Goal: Task Accomplishment & Management: Complete application form

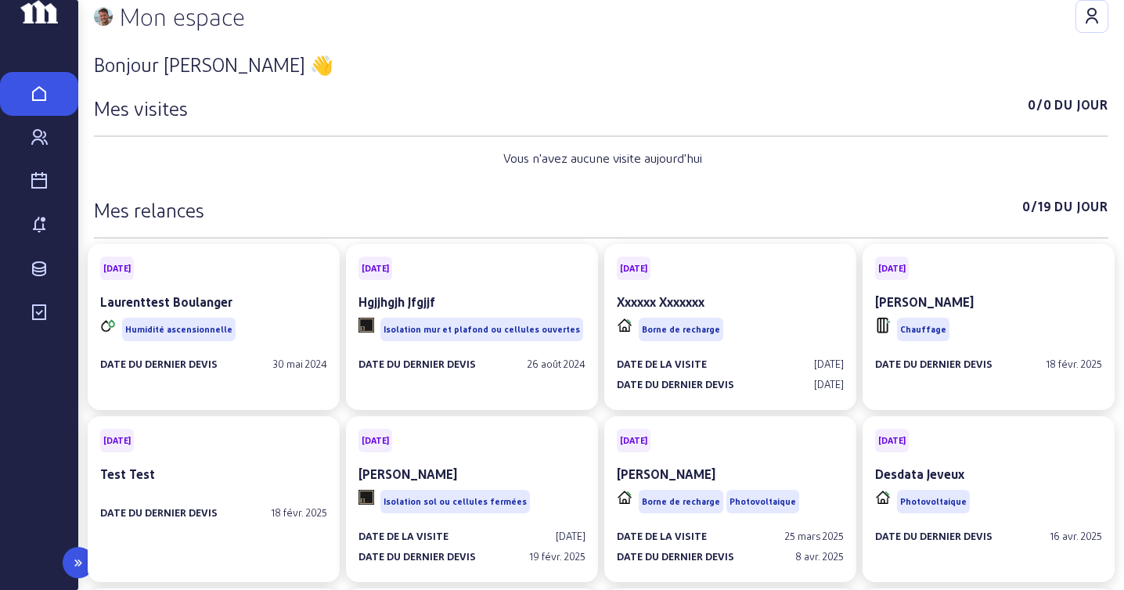
click at [39, 235] on icon at bounding box center [39, 225] width 19 height 19
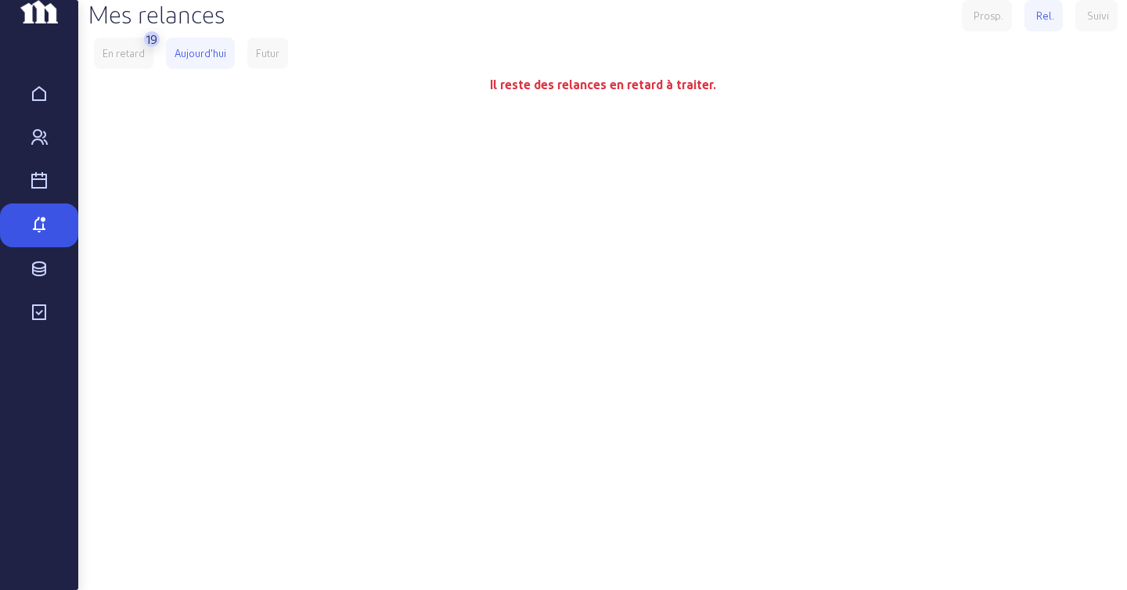
click at [136, 60] on div "En retard" at bounding box center [123, 53] width 42 height 14
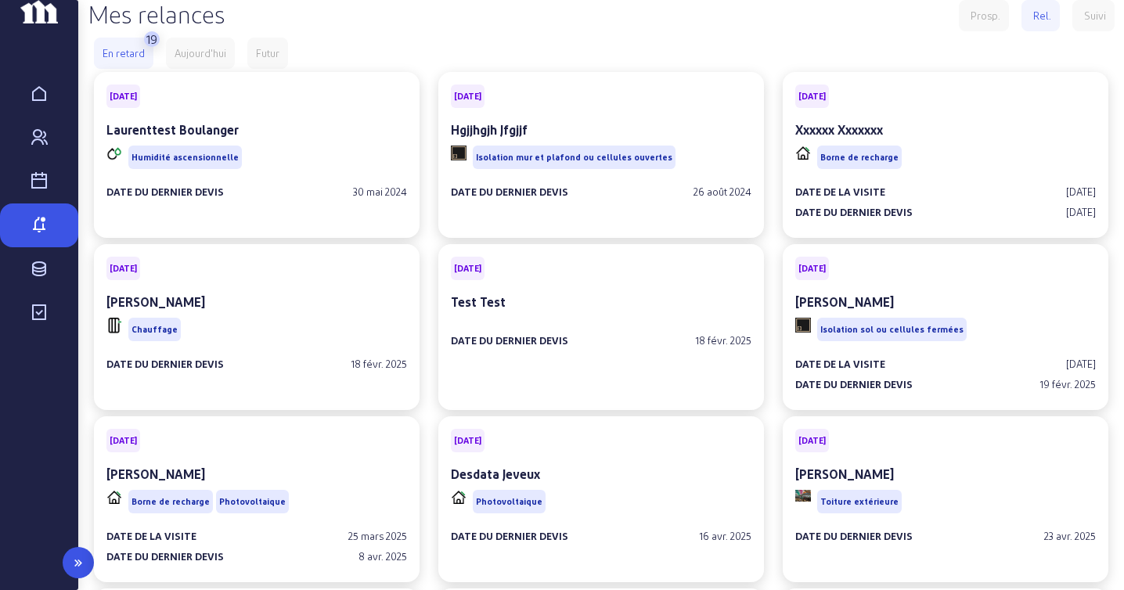
click at [82, 564] on icon at bounding box center [78, 562] width 19 height 19
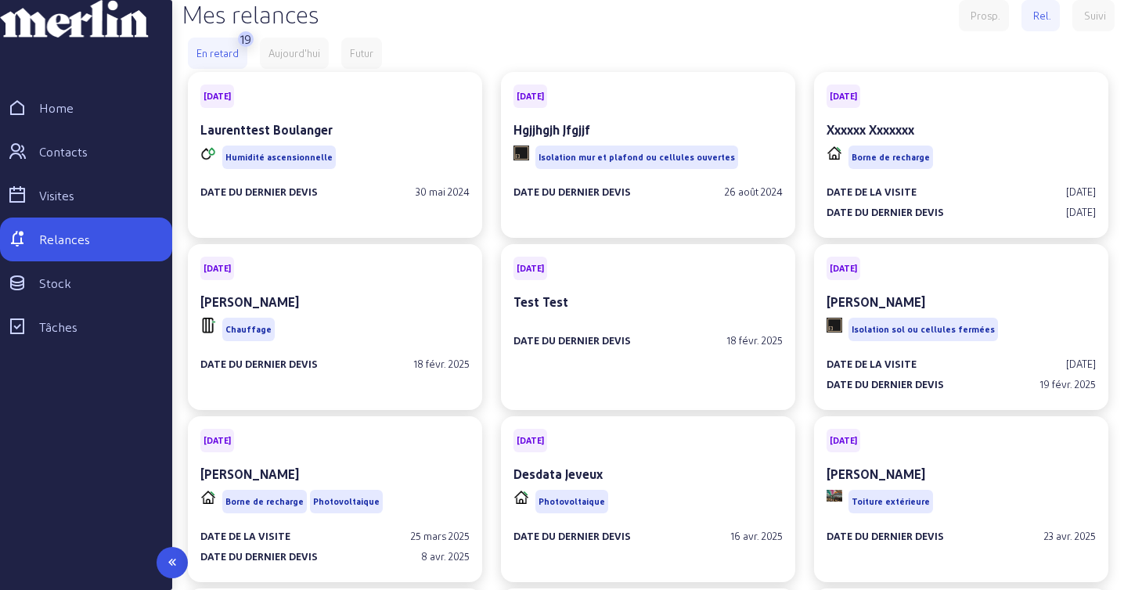
click at [167, 555] on icon at bounding box center [172, 562] width 19 height 19
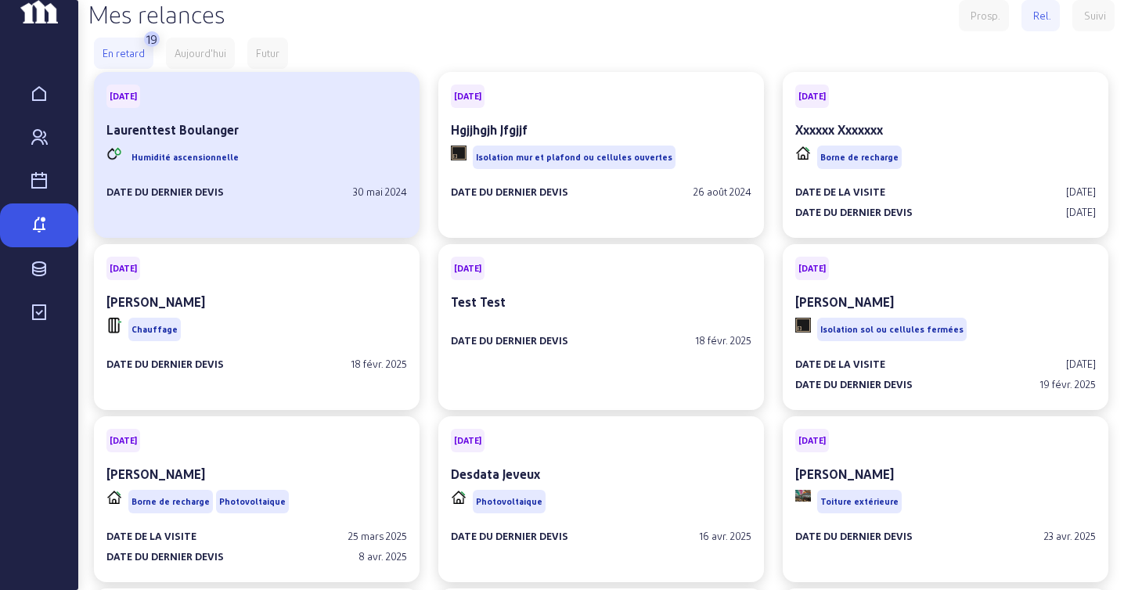
click at [289, 172] on div "Humidité ascensionnelle" at bounding box center [256, 157] width 300 height 30
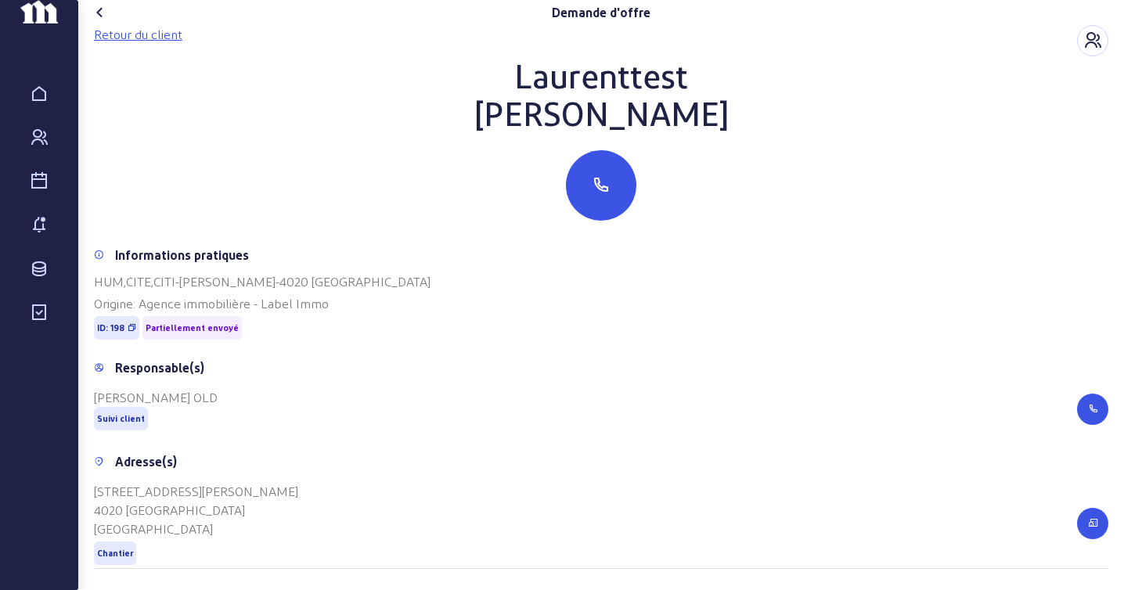
click at [145, 44] on div "Retour du client" at bounding box center [138, 34] width 88 height 19
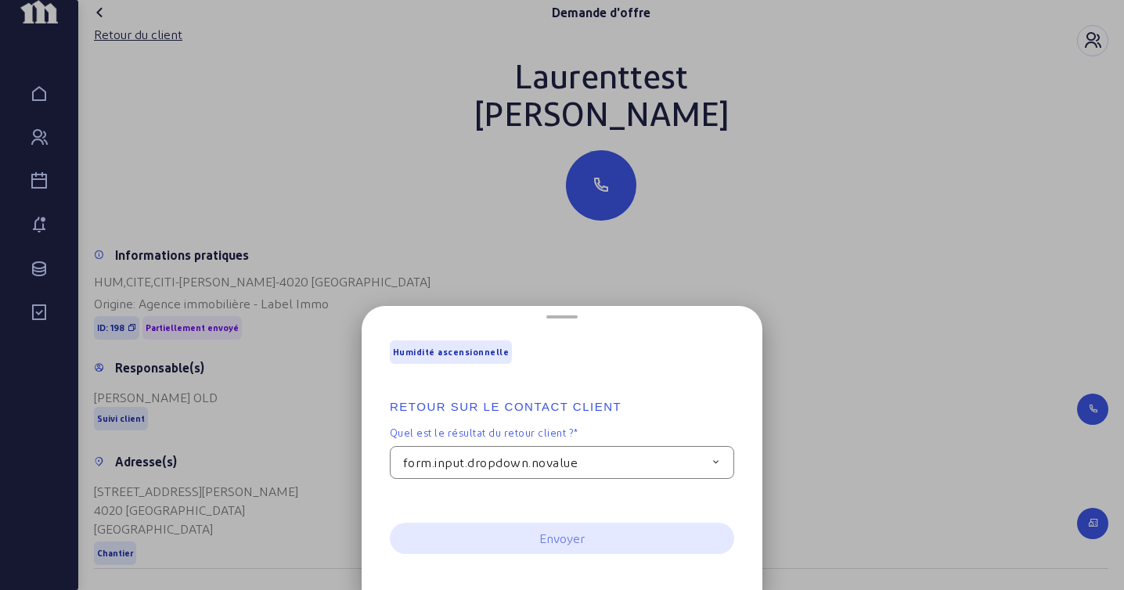
click at [649, 477] on div "form.input.dropdown.novalue" at bounding box center [562, 462] width 344 height 33
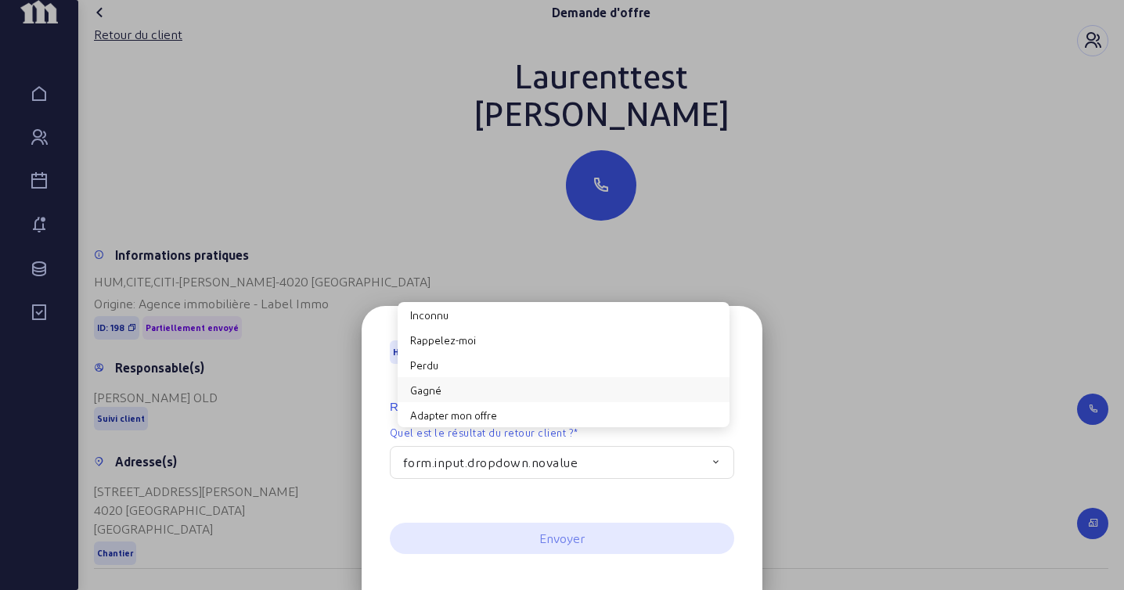
click at [478, 383] on button "Gagné" at bounding box center [563, 389] width 332 height 25
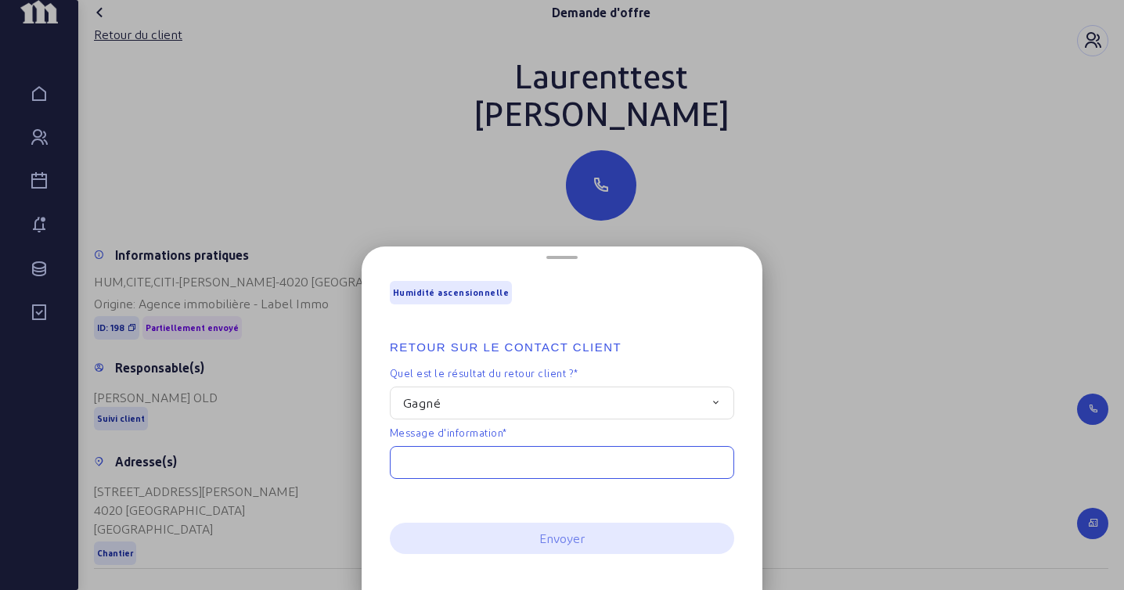
click at [512, 458] on input "text" at bounding box center [562, 462] width 344 height 33
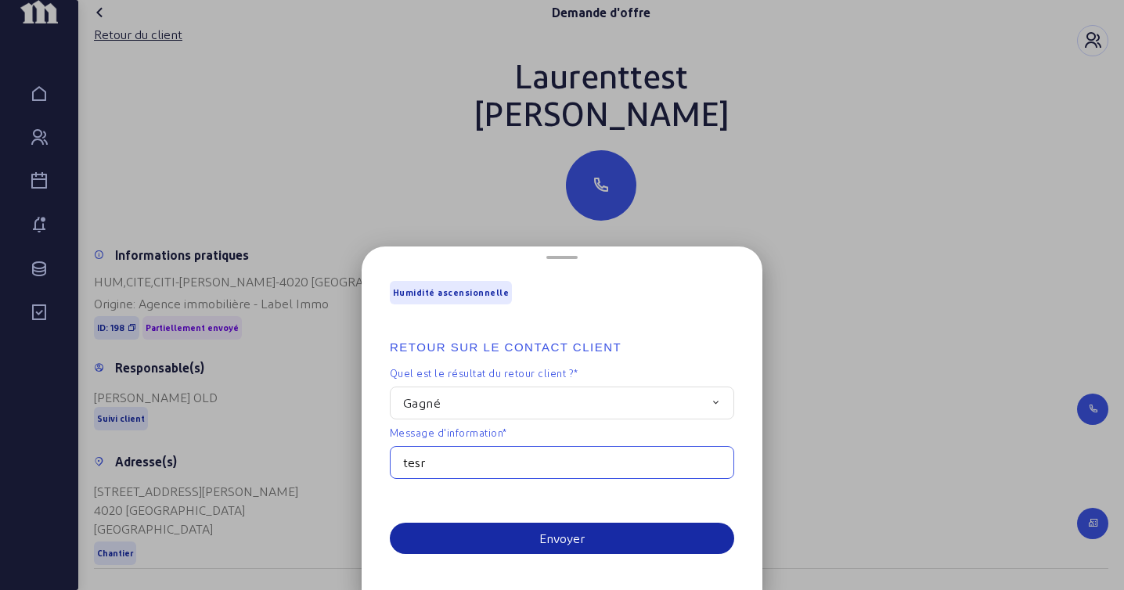
type input "tesr"
click at [521, 545] on button "Envoyer" at bounding box center [562, 538] width 344 height 31
